Goal: Task Accomplishment & Management: Use online tool/utility

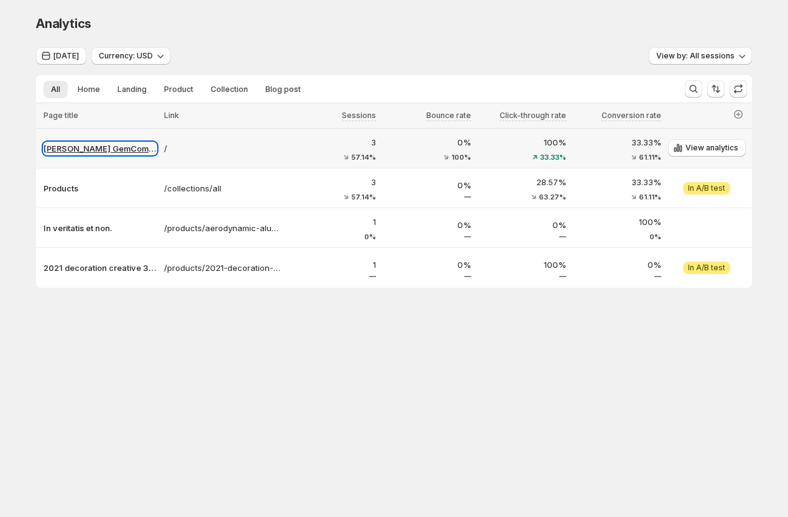
click at [86, 148] on p "[PERSON_NAME] GemCommerce" at bounding box center [100, 148] width 113 height 12
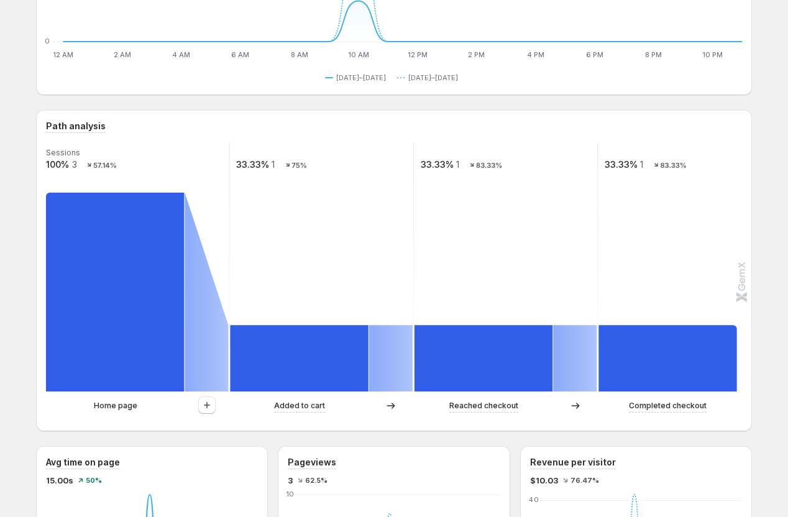
scroll to position [325, 0]
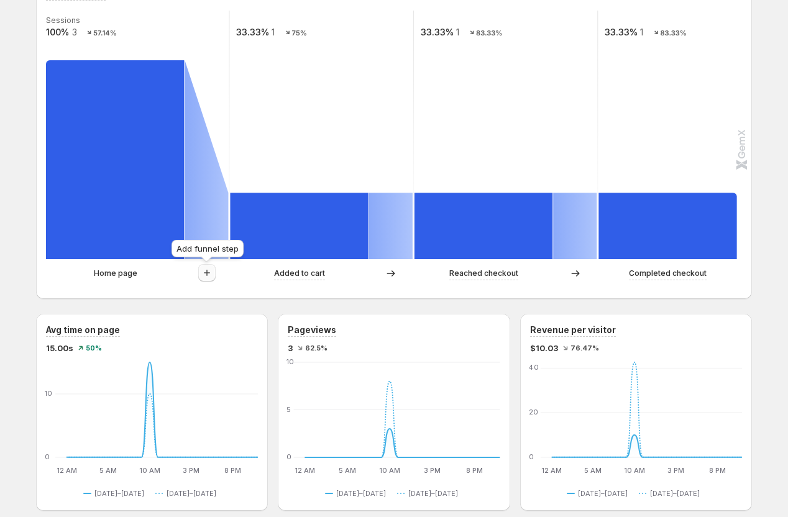
click at [210, 269] on icon "button" at bounding box center [207, 273] width 12 height 12
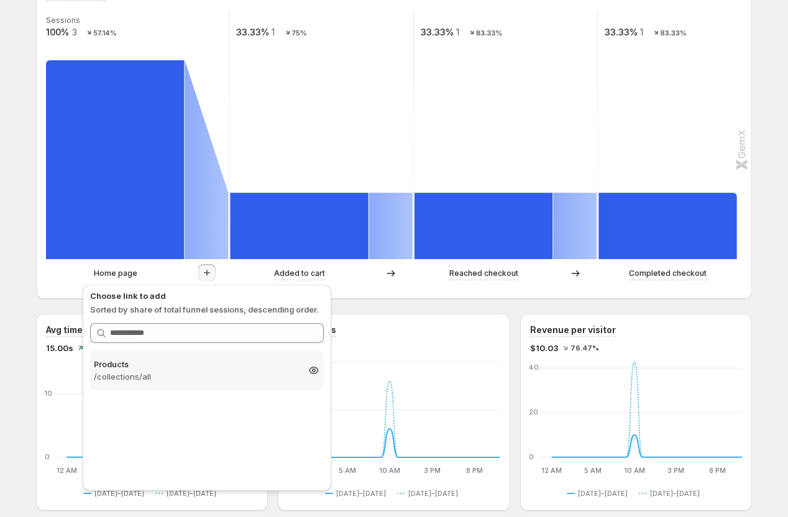
click at [211, 374] on p "/collections/all" at bounding box center [196, 377] width 204 height 12
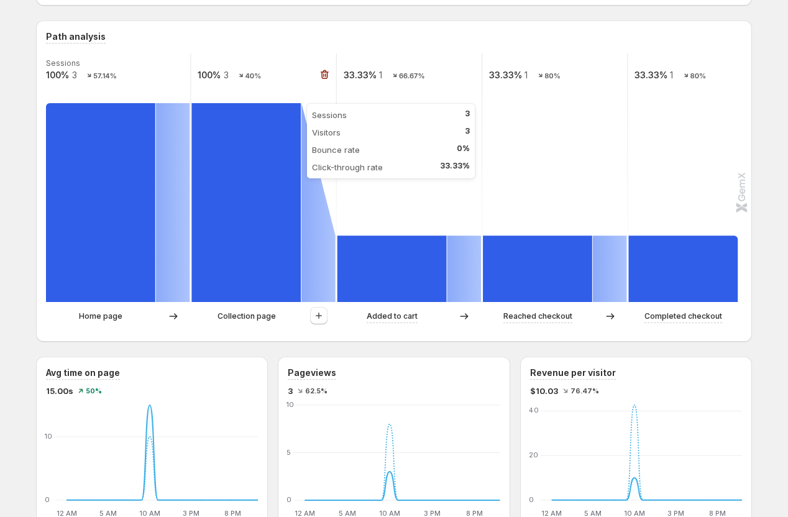
scroll to position [290, 0]
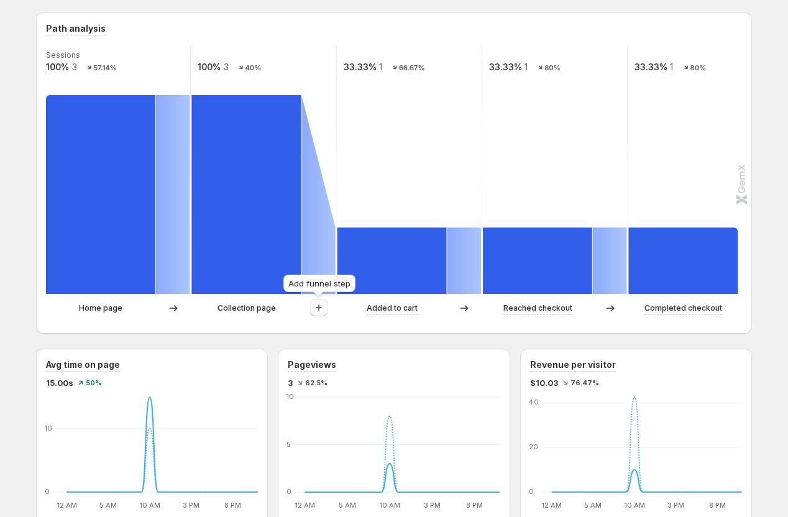
click at [318, 308] on icon "button" at bounding box center [319, 308] width 6 height 6
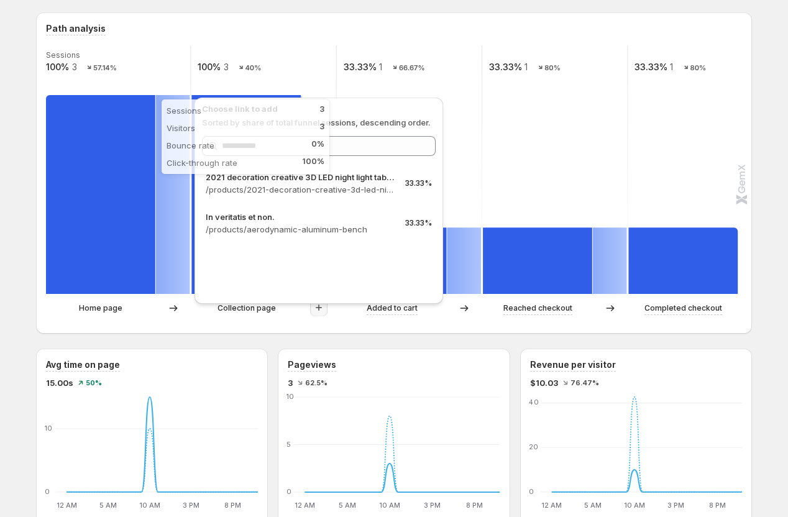
click at [112, 209] on rect at bounding box center [100, 194] width 109 height 199
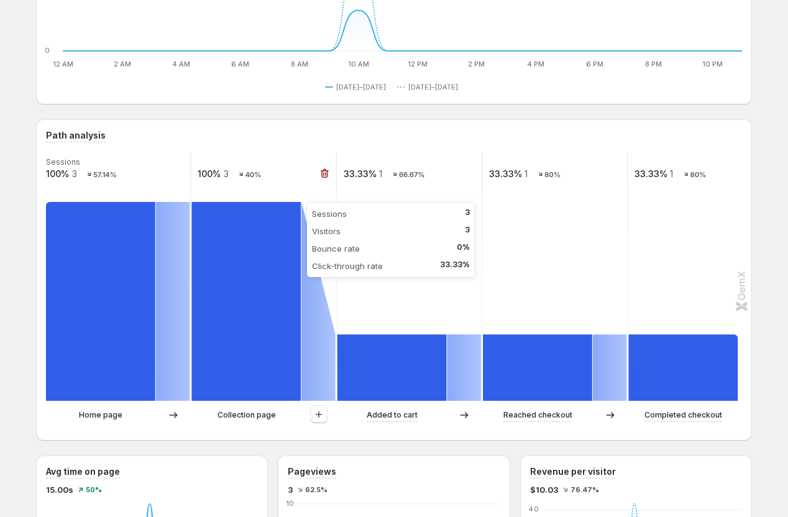
scroll to position [214, 0]
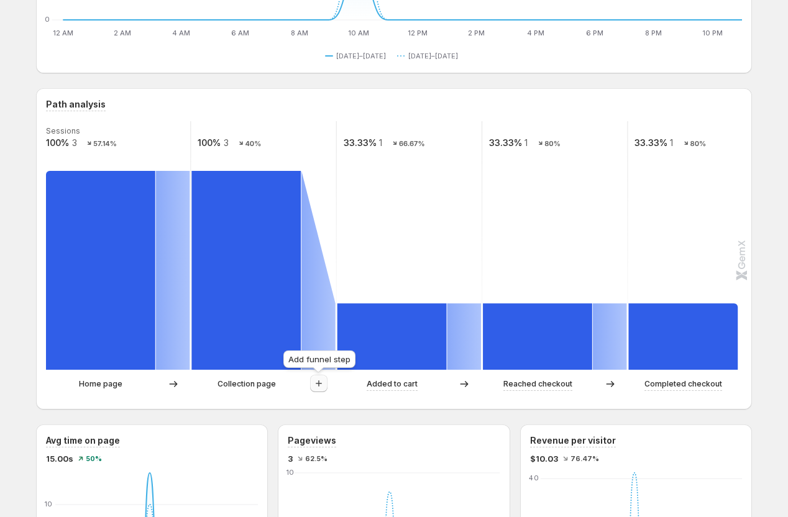
click at [325, 384] on button "button" at bounding box center [318, 383] width 17 height 17
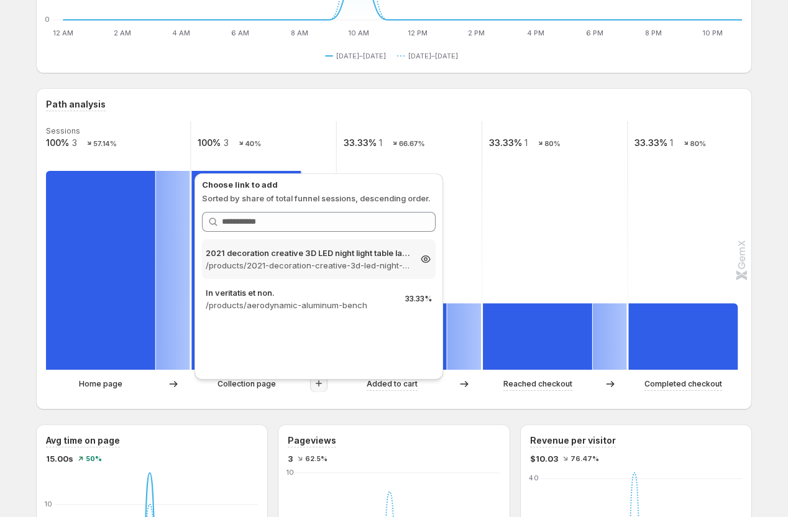
click at [340, 262] on p "/products/2021-decoration-creative-3d-led-night-light-table-lamp-children-bedro…" at bounding box center [308, 265] width 204 height 12
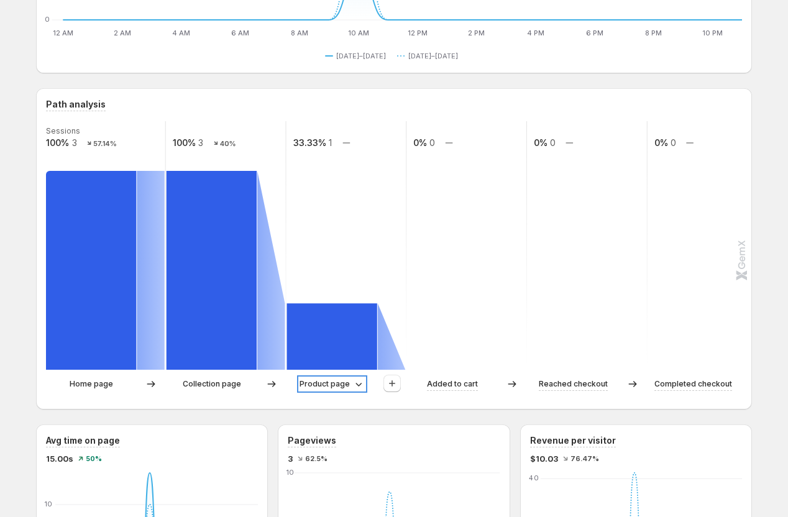
click at [359, 387] on icon at bounding box center [359, 384] width 12 height 12
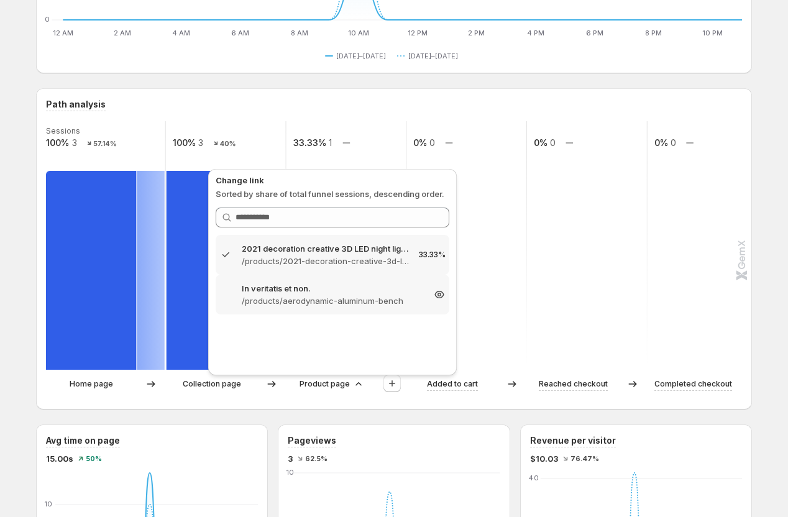
click at [349, 299] on p "/products/aerodynamic-aluminum-bench" at bounding box center [333, 301] width 182 height 12
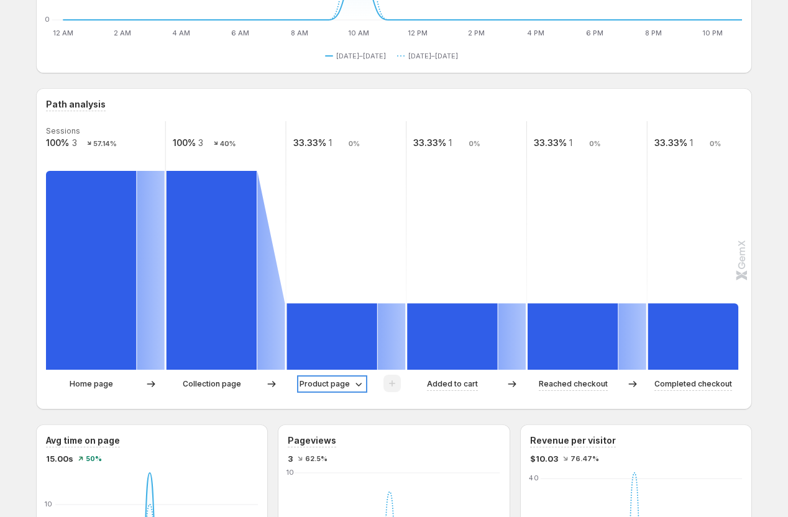
click at [326, 387] on p "Product page" at bounding box center [325, 384] width 50 height 12
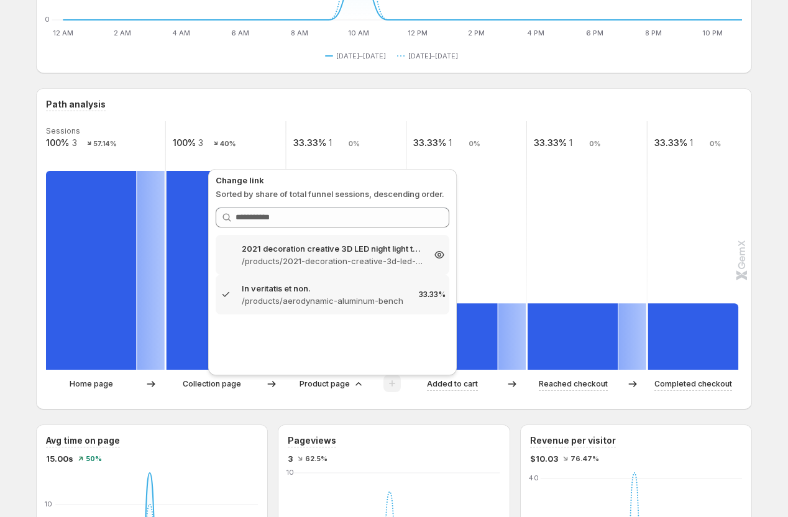
click at [315, 249] on p "2021 decoration creative 3D LED night light table lamp children bedroo" at bounding box center [333, 248] width 182 height 12
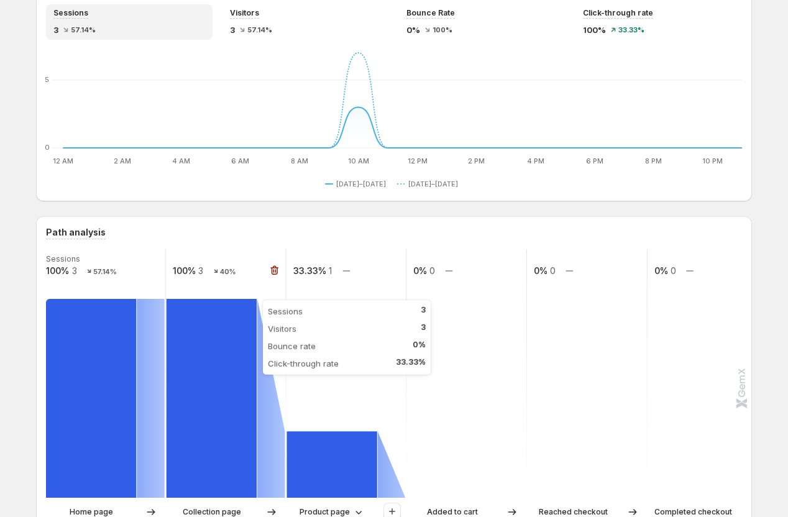
scroll to position [0, 0]
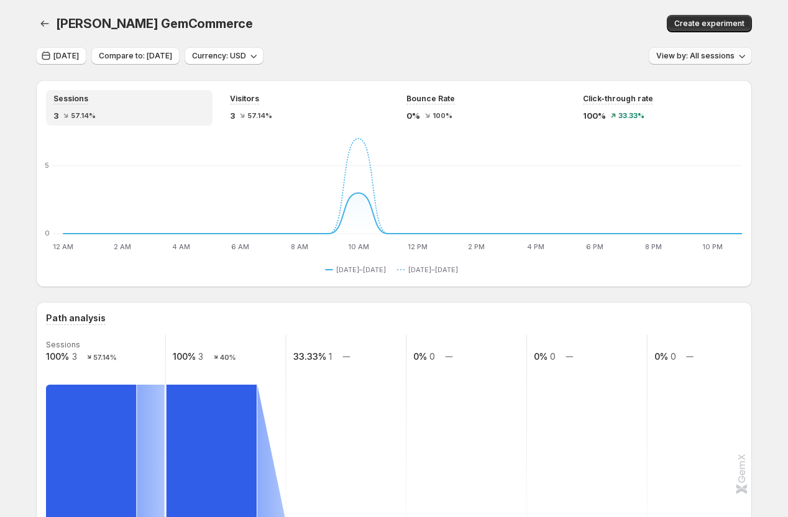
click at [704, 52] on span "View by: All sessions" at bounding box center [696, 56] width 78 height 10
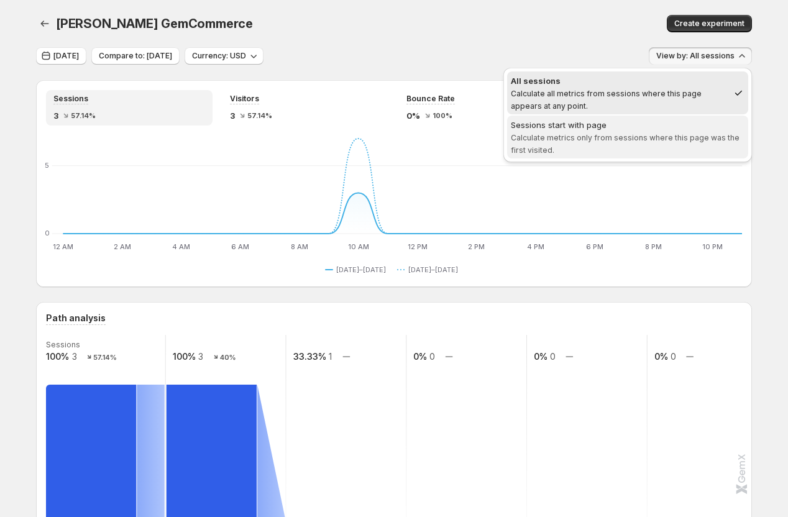
click at [645, 129] on div "Sessions start with page" at bounding box center [628, 125] width 234 height 12
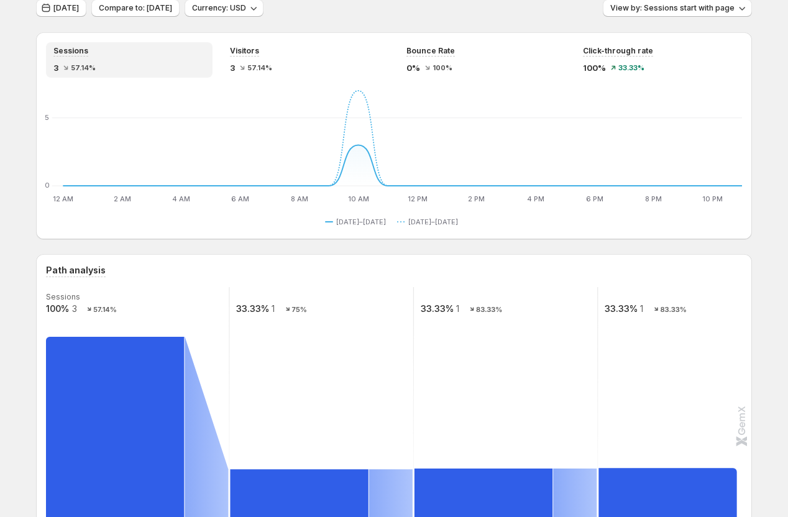
scroll to position [150, 0]
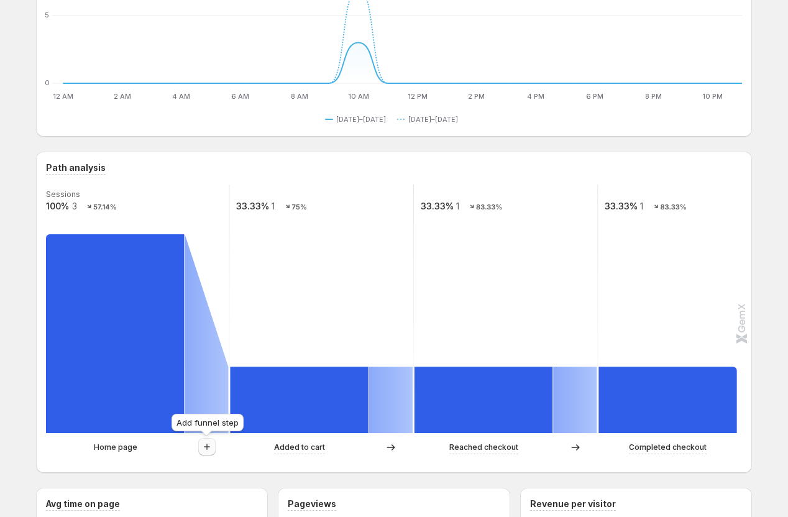
click at [205, 448] on icon "button" at bounding box center [207, 447] width 12 height 12
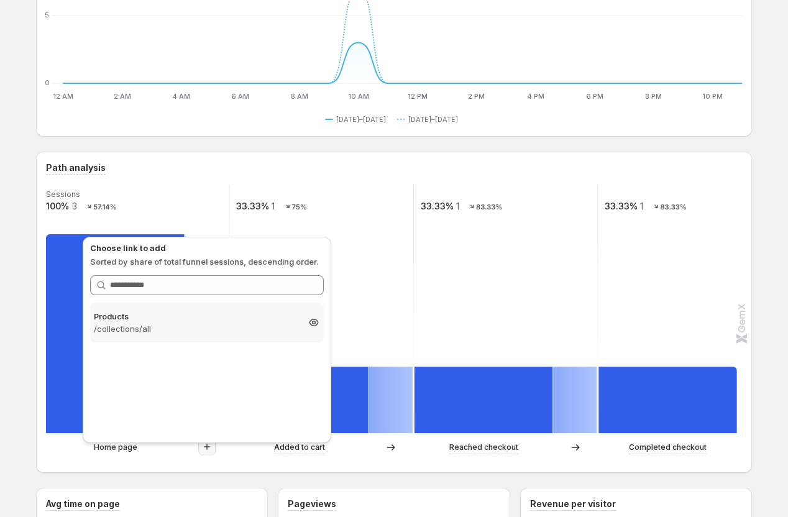
click at [211, 329] on p "/collections/all" at bounding box center [196, 329] width 204 height 12
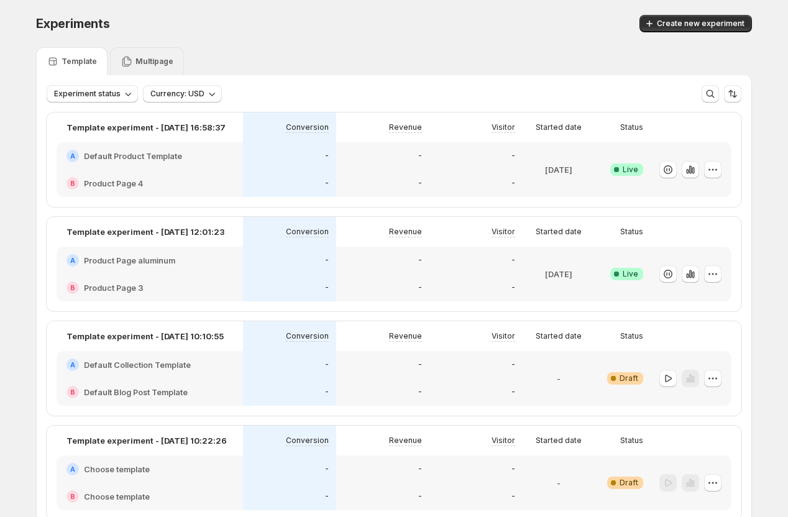
click at [141, 61] on p "Multipage" at bounding box center [155, 62] width 38 height 10
